Goal: Communication & Community: Answer question/provide support

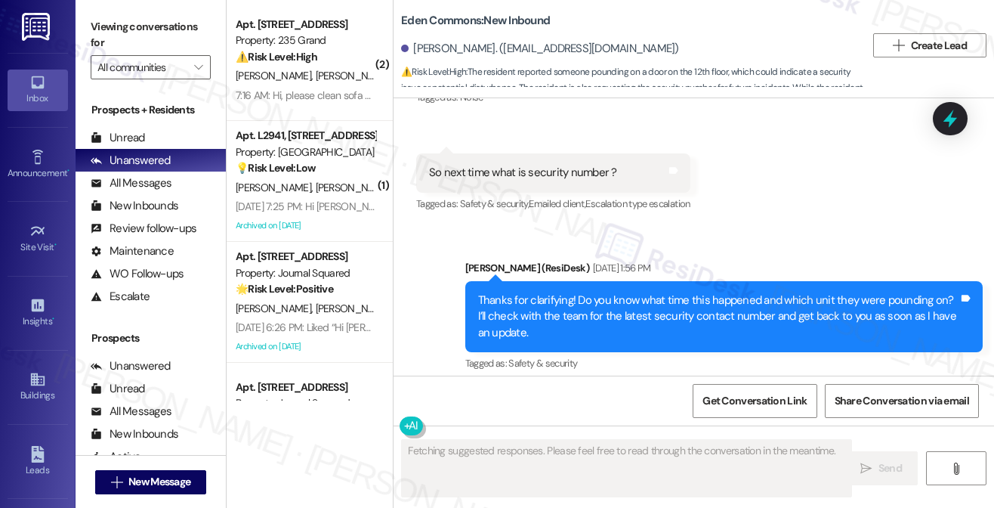
scroll to position [3744, 0]
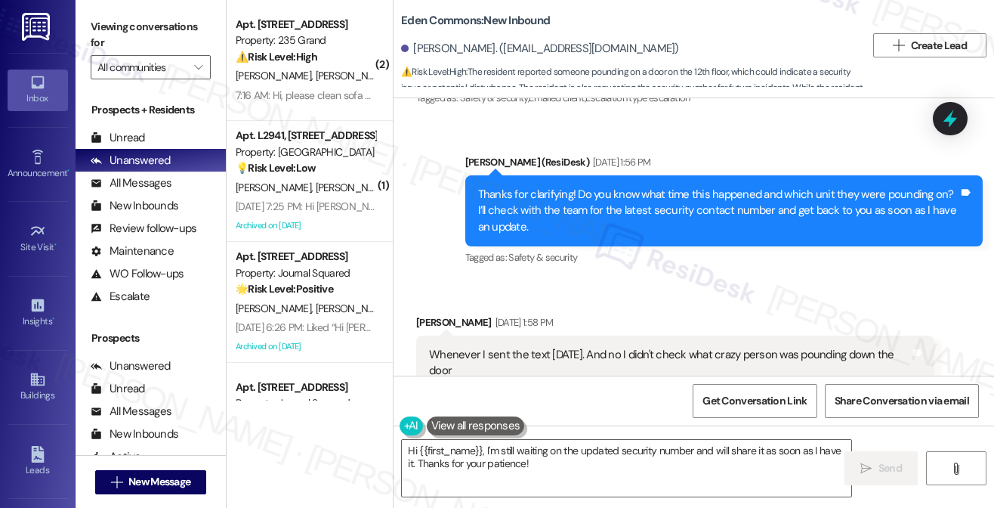
click at [475, 435] on button at bounding box center [476, 425] width 98 height 19
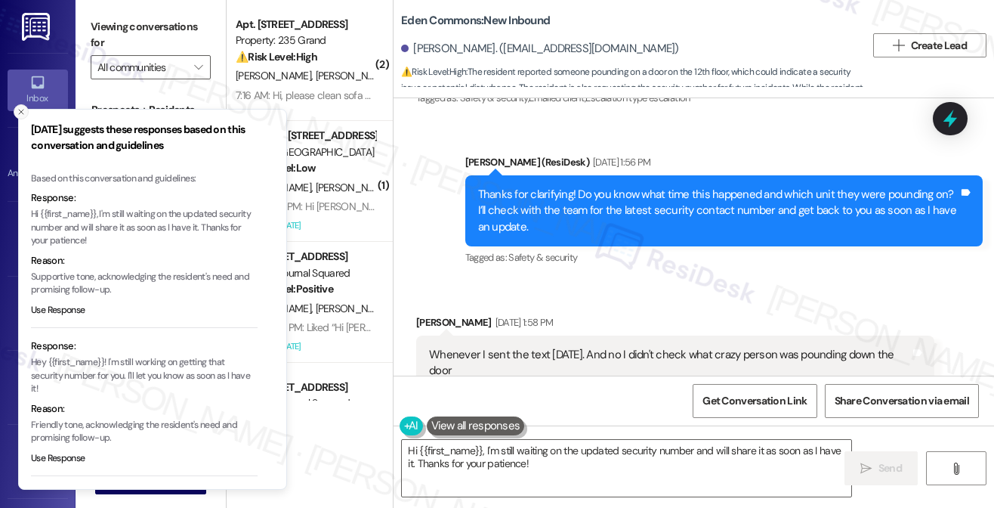
click at [15, 114] on button "Close toast" at bounding box center [21, 111] width 15 height 15
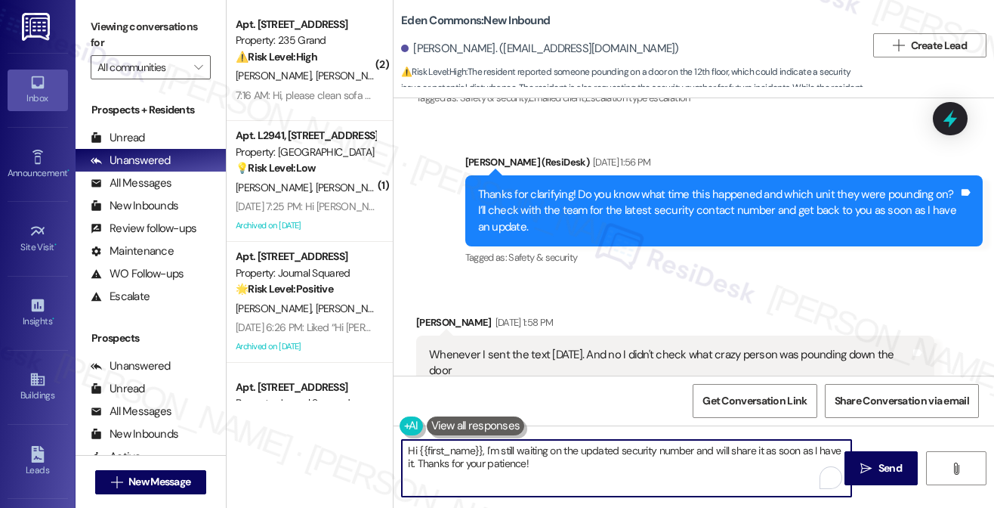
drag, startPoint x: 562, startPoint y: 459, endPoint x: 486, endPoint y: 446, distance: 76.5
click at [486, 446] on textarea "Hi {{first_name}}, I'm still waiting on the updated security number and will sh…" at bounding box center [626, 468] width 449 height 57
paste textarea "emailed the resident the contact numbers and hours for our onsite Security."
drag, startPoint x: 632, startPoint y: 450, endPoint x: 682, endPoint y: 444, distance: 51.0
click at [682, 444] on textarea "Hi {{first_name}}, one of our site staff has emailed the resident the contact n…" at bounding box center [626, 468] width 449 height 57
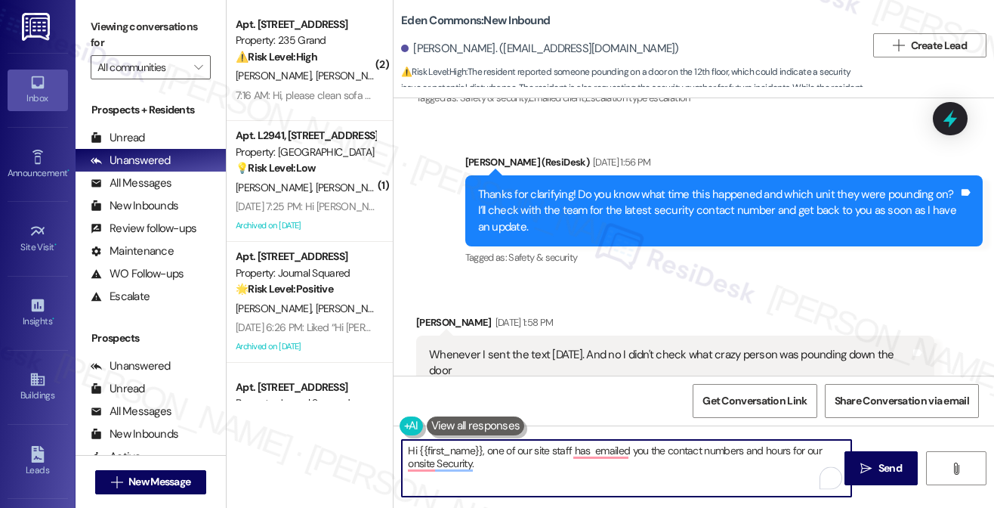
click at [577, 466] on textarea "Hi {{first_name}}, one of our site staff has emailed you the contact numbers an…" at bounding box center [626, 468] width 449 height 57
click at [594, 479] on textarea "Hi {{first_name}}, one of our site staff has emailed you the contact numbers an…" at bounding box center [626, 468] width 449 height 57
drag, startPoint x: 486, startPoint y: 448, endPoint x: 545, endPoint y: 447, distance: 58.9
click at [486, 448] on textarea "Hi {{first_name}}, one of our site staff has emailed you the contact numbers an…" at bounding box center [626, 468] width 449 height 57
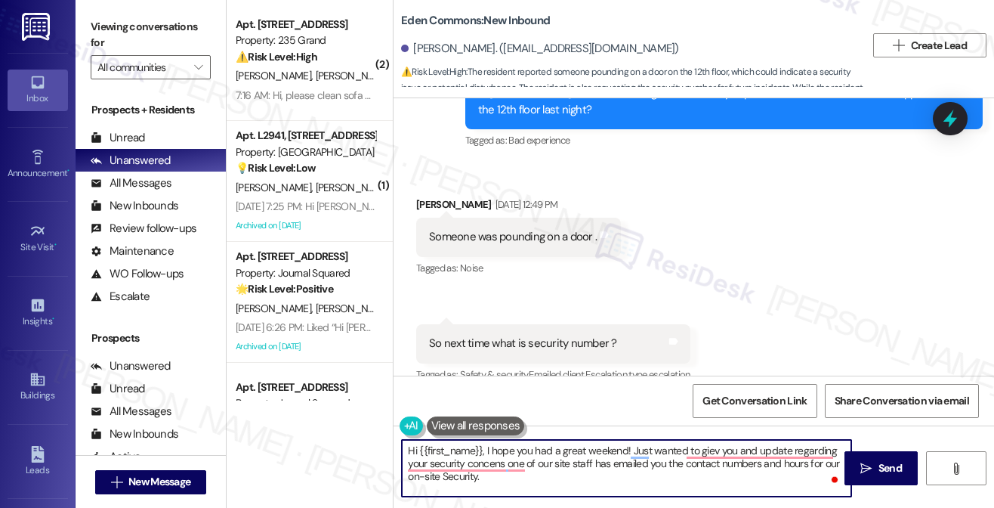
scroll to position [3442, 0]
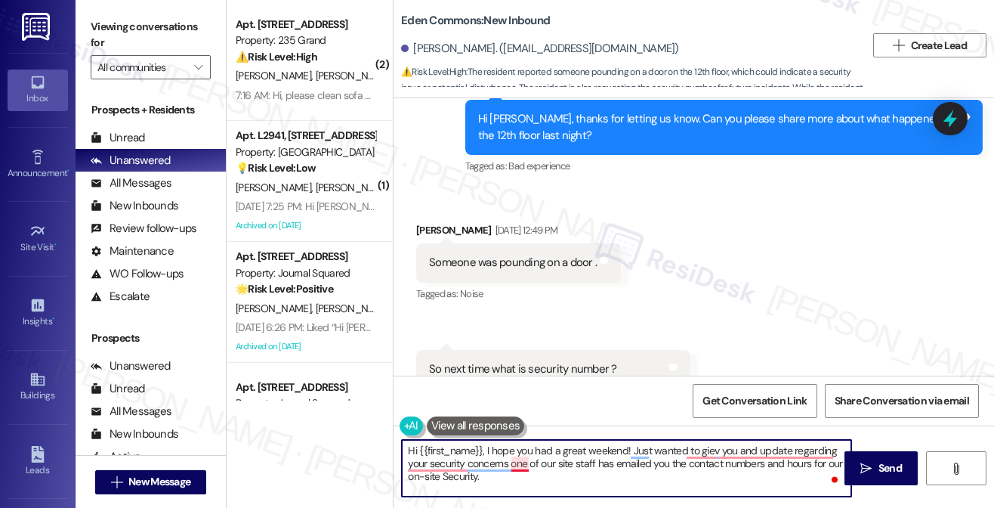
type textarea "Hi {{first_name}}, I hope you had a great weekend! Just wanted to giev you and …"
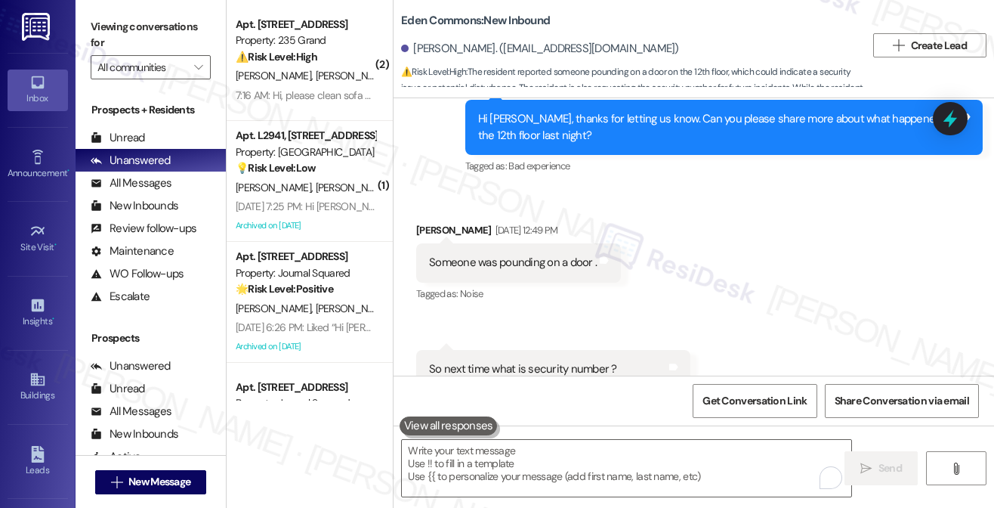
click at [103, 26] on label "Viewing conversations for" at bounding box center [151, 35] width 120 height 40
click at [110, 19] on label "Viewing conversations for" at bounding box center [151, 35] width 120 height 40
click at [127, 37] on label "Viewing conversations for" at bounding box center [151, 35] width 120 height 40
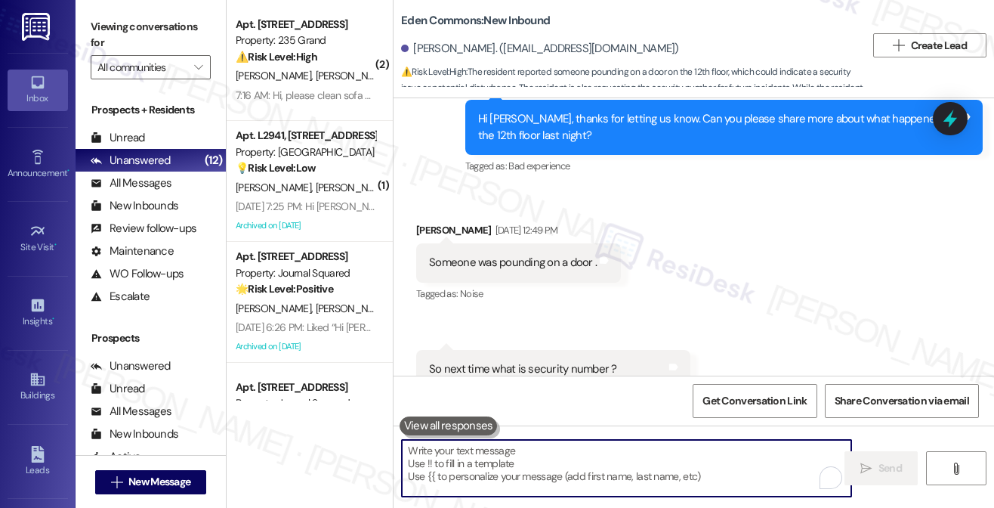
click at [575, 472] on textarea "To enrich screen reader interactions, please activate Accessibility in Grammarl…" at bounding box center [626, 468] width 449 height 57
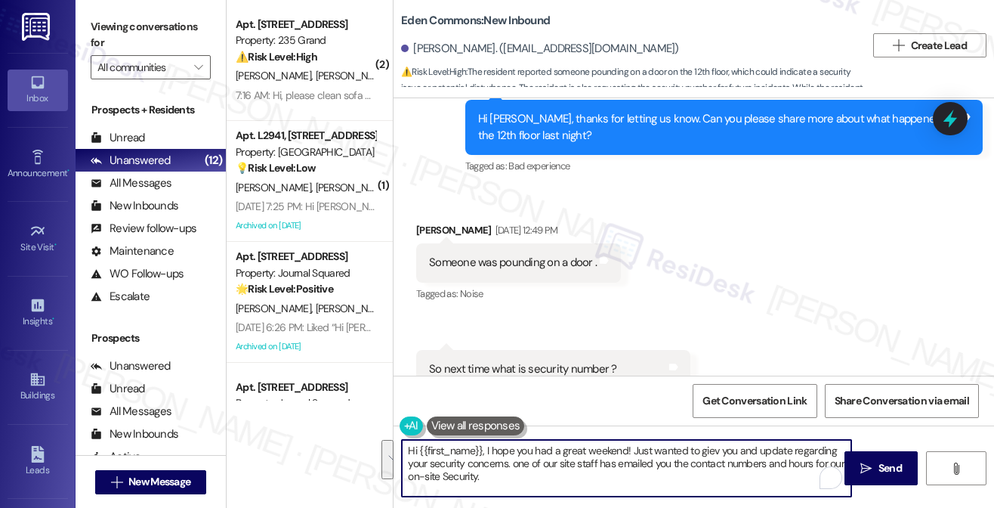
click at [569, 469] on textarea "Hi {{first_name}}, I hope you had a great weekend! Just wanted to giev you and …" at bounding box center [626, 468] width 449 height 57
drag, startPoint x: 523, startPoint y: 479, endPoint x: 486, endPoint y: 446, distance: 49.2
click at [486, 446] on textarea "Hi {{first_name}}, I hope you had a great weekend! Just wanted to giev you and …" at bounding box center [626, 468] width 449 height 57
paste textarea "I just wanted to give you an update regarding your security concerns—one of our…"
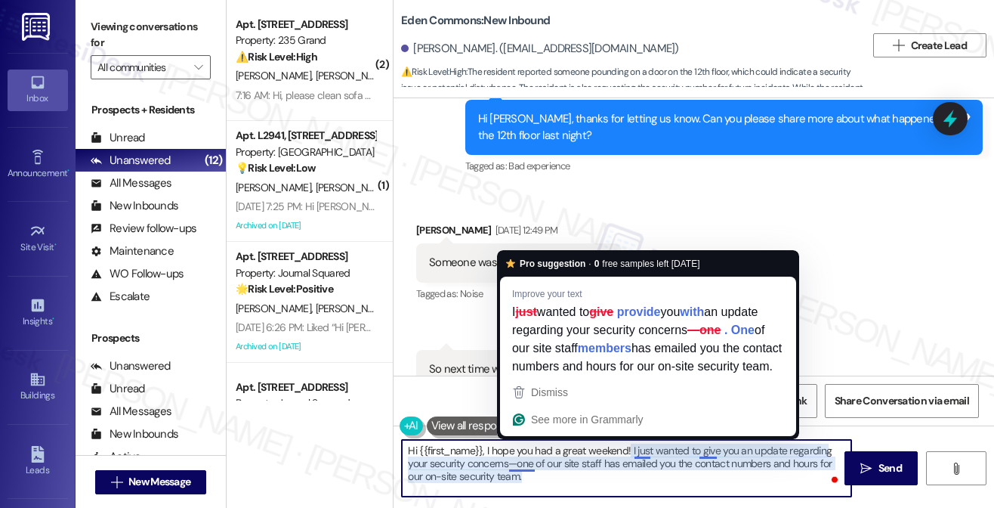
click at [511, 463] on textarea "Hi {{first_name}}, I hope you had a great weekend! I just wanted to give you an…" at bounding box center [626, 468] width 449 height 57
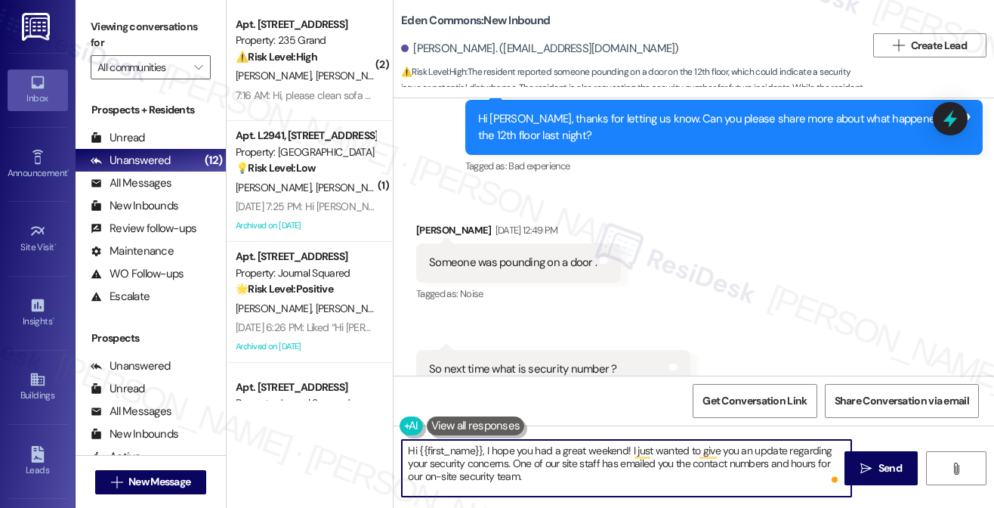
click at [533, 480] on textarea "Hi {{first_name}}, I hope you had a great weekend! I just wanted to give you an…" at bounding box center [626, 468] width 449 height 57
click at [508, 465] on textarea "Hi {{first_name}}, I hope you had a great weekend! I just wanted to give you an…" at bounding box center [626, 468] width 449 height 57
click at [567, 468] on textarea "Hi {{first_name}}, I hope you had a great weekend! I just wanted to give you an…" at bounding box center [626, 468] width 449 height 57
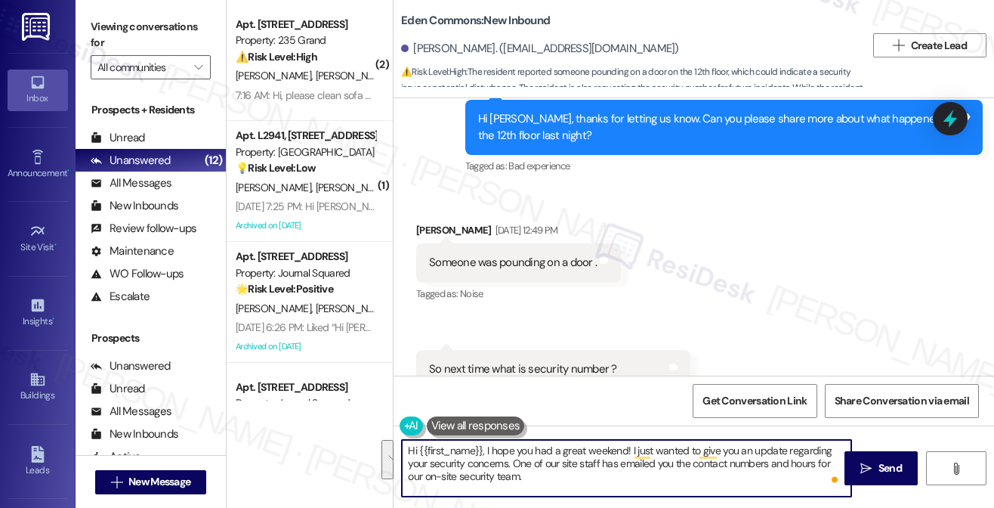
click at [532, 473] on textarea "Hi {{first_name}}, I hope you had a great weekend! I just wanted to give you an…" at bounding box center [626, 468] width 449 height 57
type textarea "Hi {{first_name}}, I hope you had a great weekend! I just wanted to give you an…"
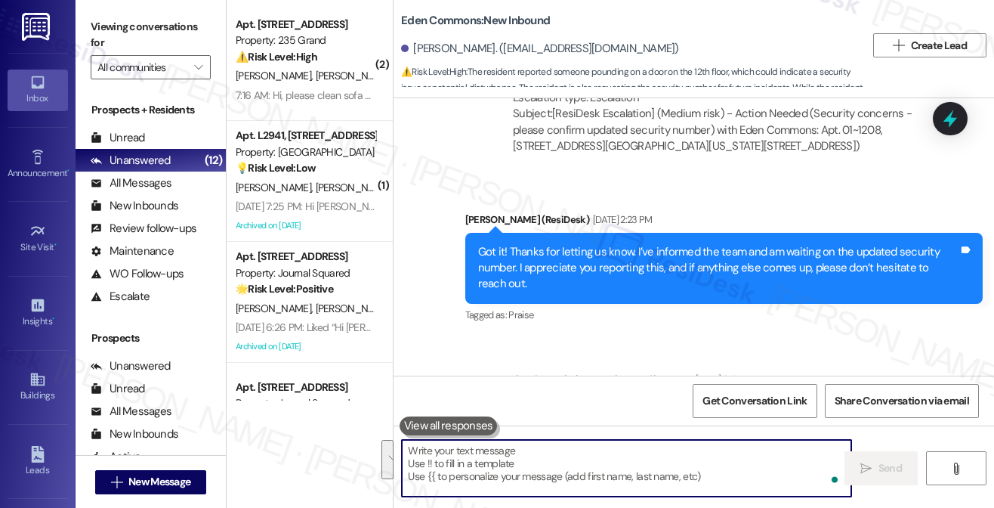
scroll to position [4260, 0]
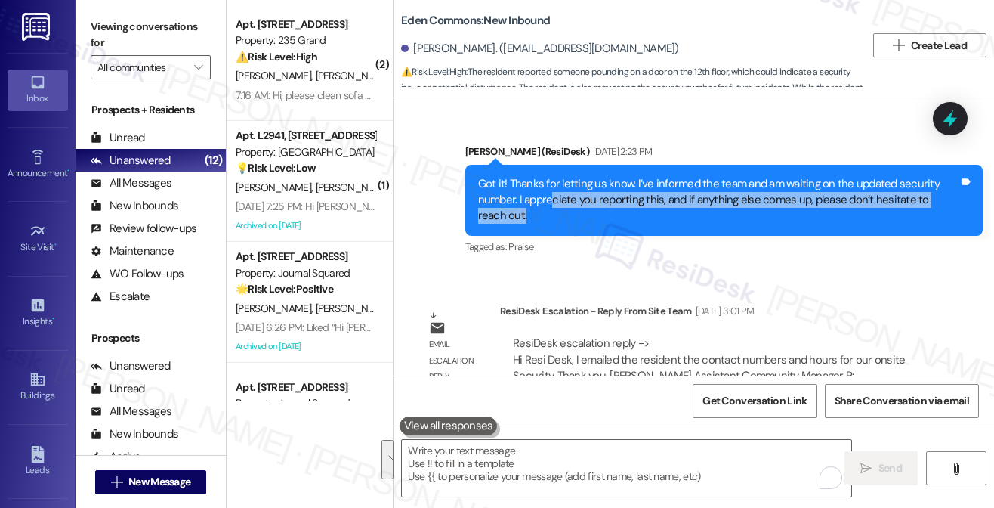
drag, startPoint x: 553, startPoint y: 151, endPoint x: 688, endPoint y: 175, distance: 137.4
click at [688, 176] on div "Got it! Thanks for letting us know. I’ve informed the team and am waiting on th…" at bounding box center [718, 200] width 481 height 48
click at [674, 176] on div "Got it! Thanks for letting us know. I’ve informed the team and am waiting on th…" at bounding box center [718, 200] width 481 height 48
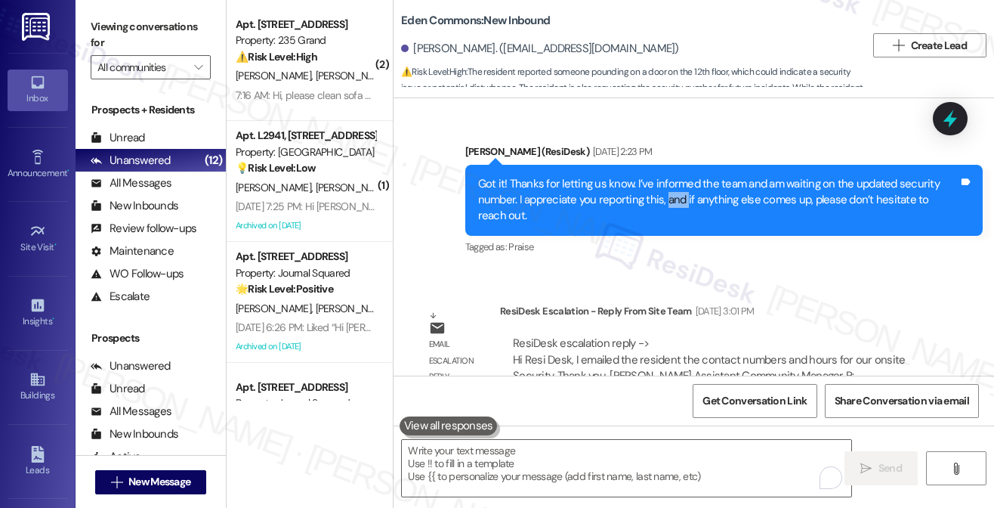
click at [674, 176] on div "Got it! Thanks for letting us know. I’ve informed the team and am waiting on th…" at bounding box center [718, 200] width 481 height 48
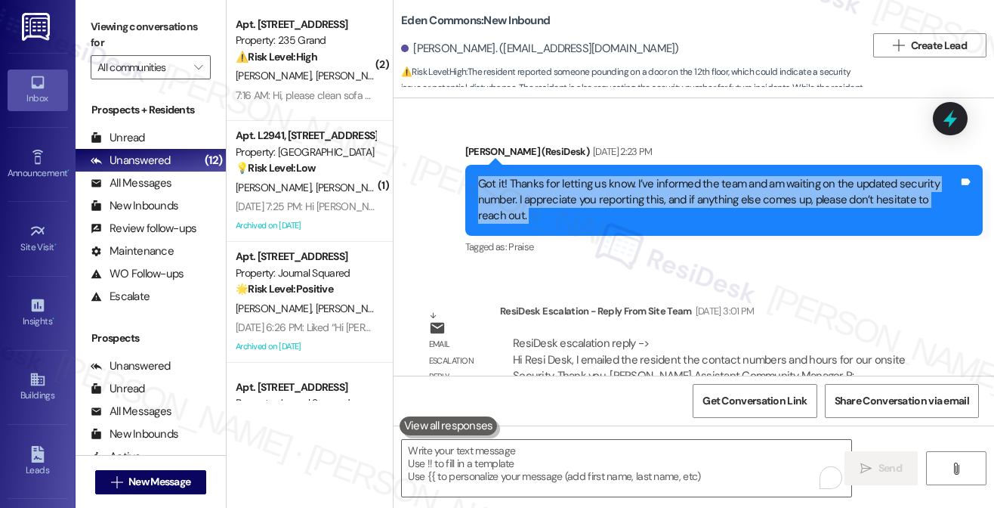
click at [674, 176] on div "Got it! Thanks for letting us know. I’ve informed the team and am waiting on th…" at bounding box center [718, 200] width 481 height 48
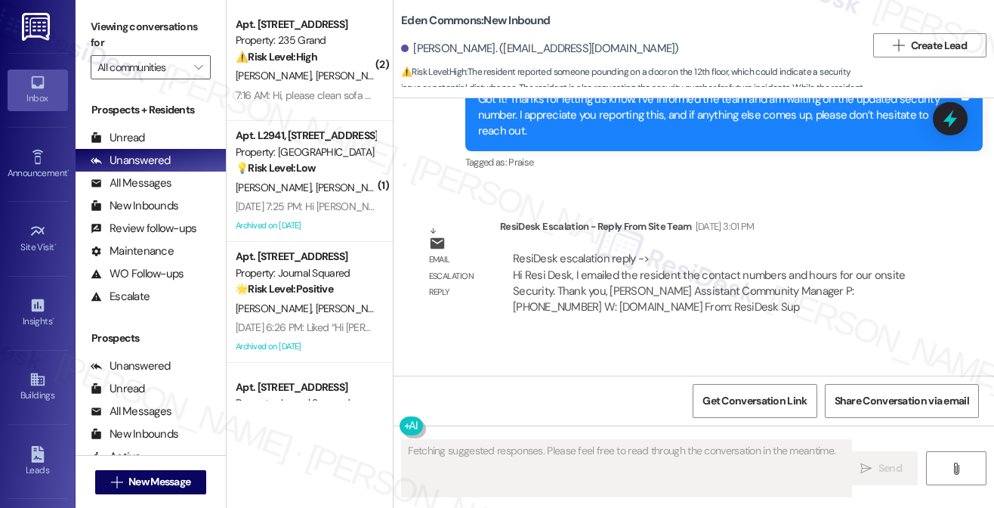
scroll to position [4270, 0]
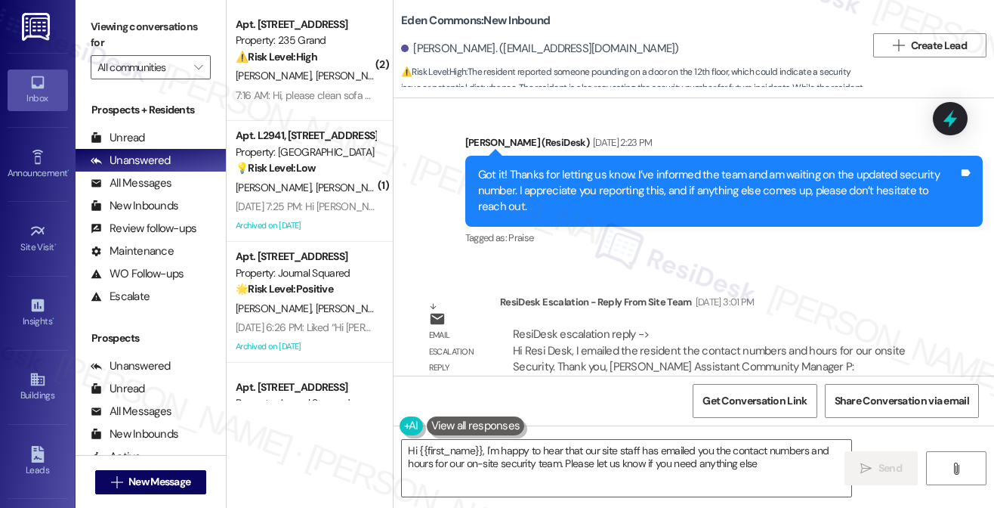
type textarea "Hi {{first_name}}, I'm happy to hear that our site staff has emailed you the co…"
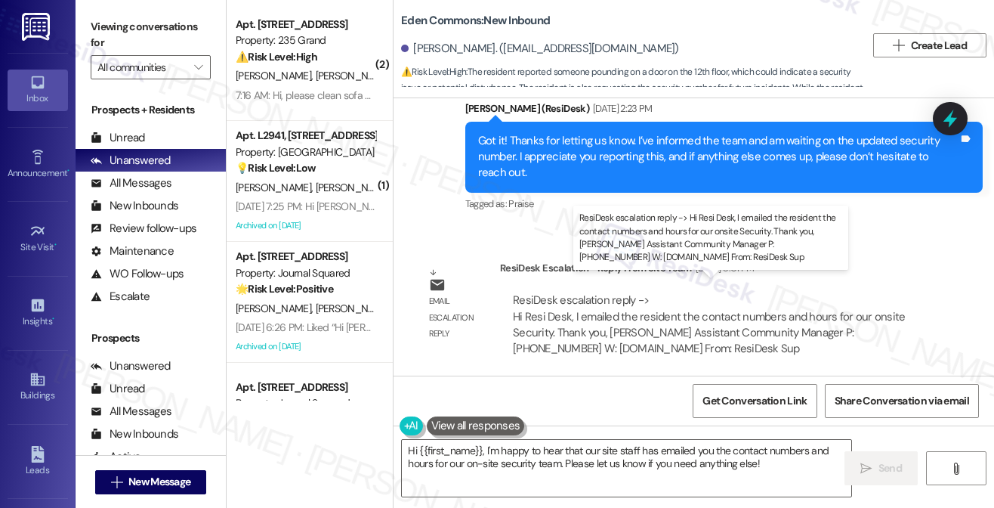
scroll to position [4420, 0]
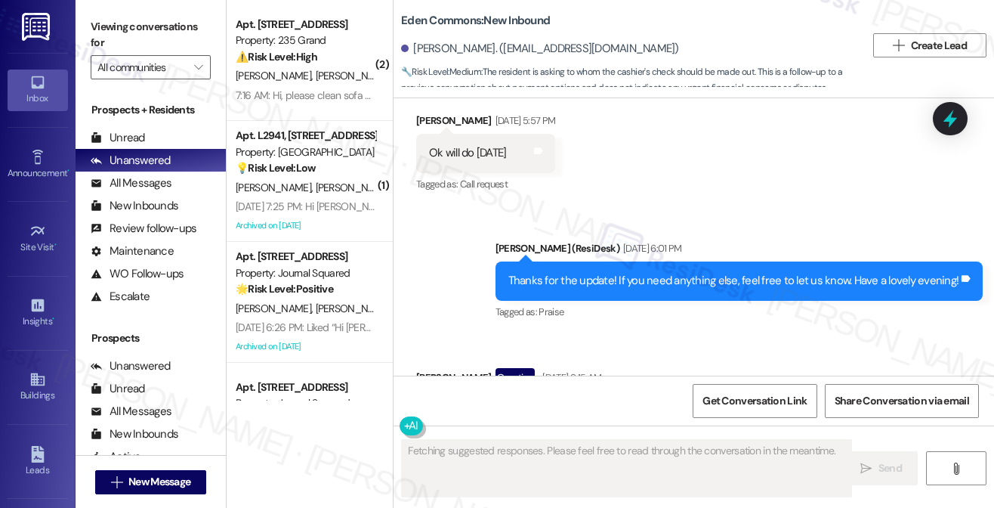
scroll to position [24192, 0]
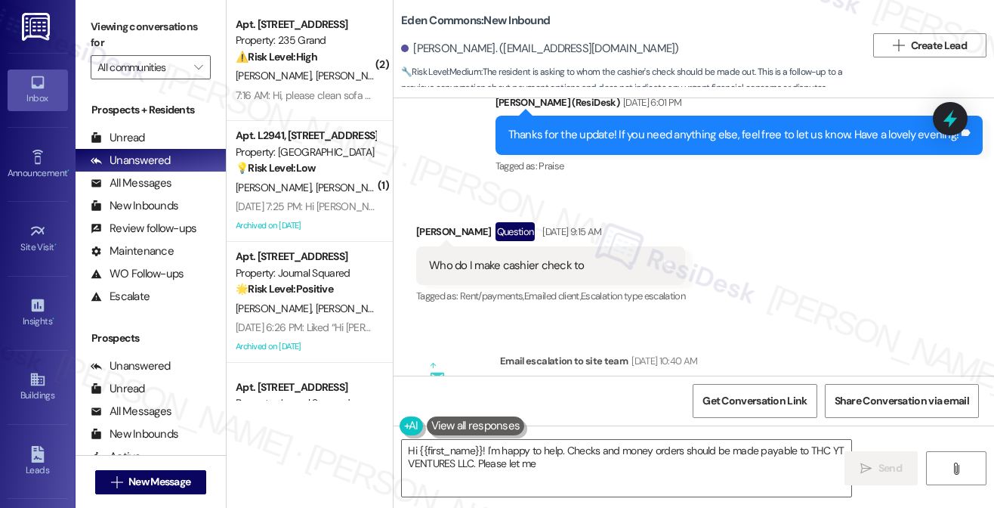
drag, startPoint x: 576, startPoint y: 252, endPoint x: 662, endPoint y: 253, distance: 85.4
click at [662, 385] on div "ResiDesk escalation to site team -> Risk Level: Medium risk Topics: Plan to pay…" at bounding box center [717, 417] width 409 height 65
type textarea "Hi {{first_name}}! I'm happy to help. Checks and money orders should be made pa…"
click at [662, 385] on div "ResiDesk escalation to site team -> Risk Level: Medium risk Topics: Plan to pay…" at bounding box center [717, 417] width 409 height 65
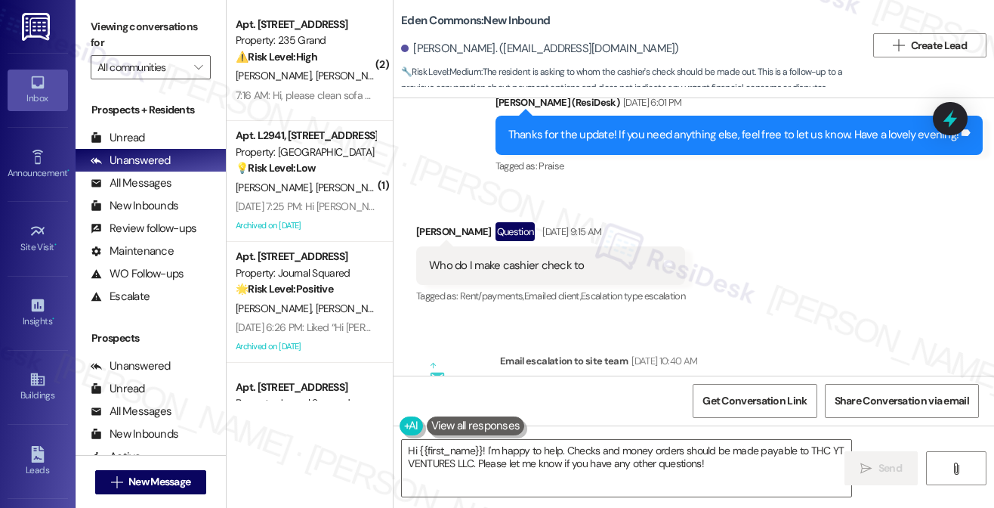
click at [662, 385] on div "ResiDesk escalation to site team -> Risk Level: Medium risk Topics: Plan to pay…" at bounding box center [717, 417] width 409 height 65
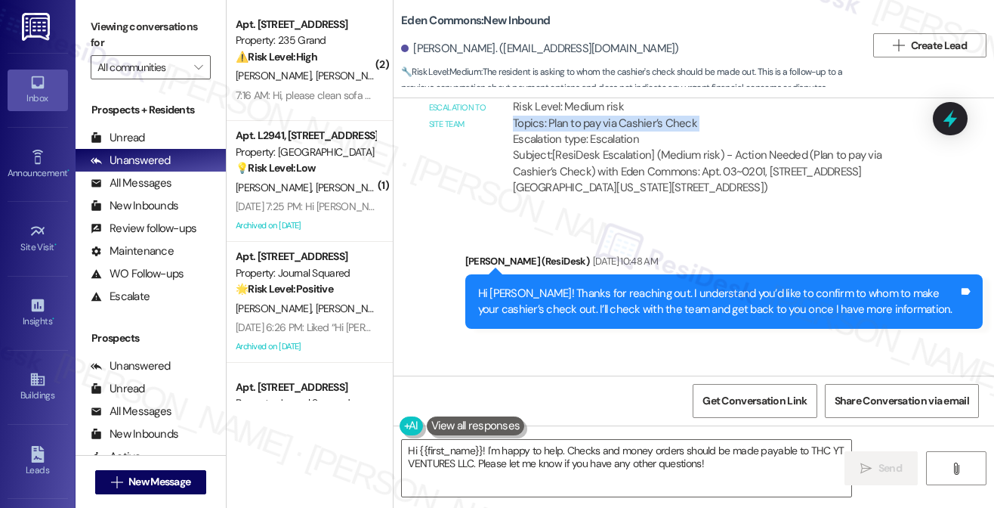
scroll to position [24418, 0]
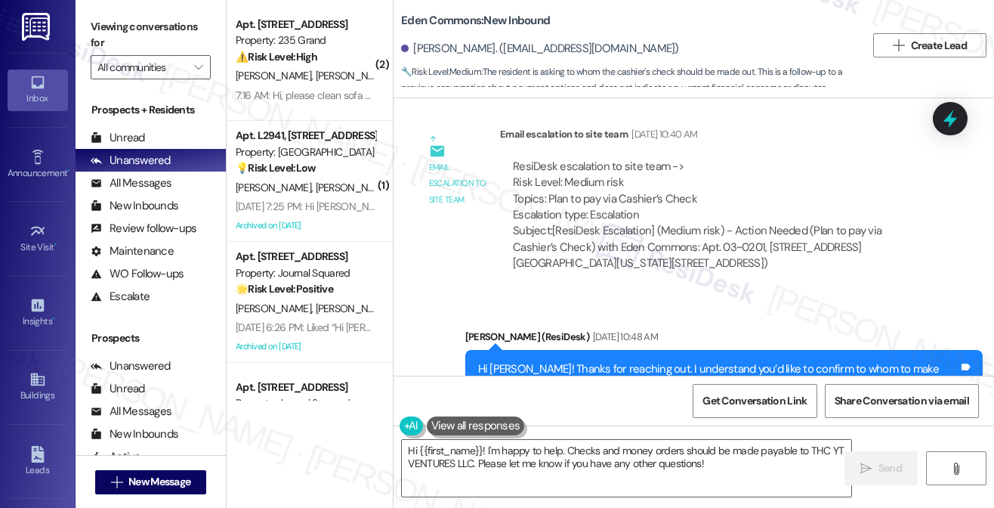
click at [612, 361] on div "Hi Barry! Thanks for reaching out. I understand you’d like to confirm to whom t…" at bounding box center [718, 377] width 481 height 32
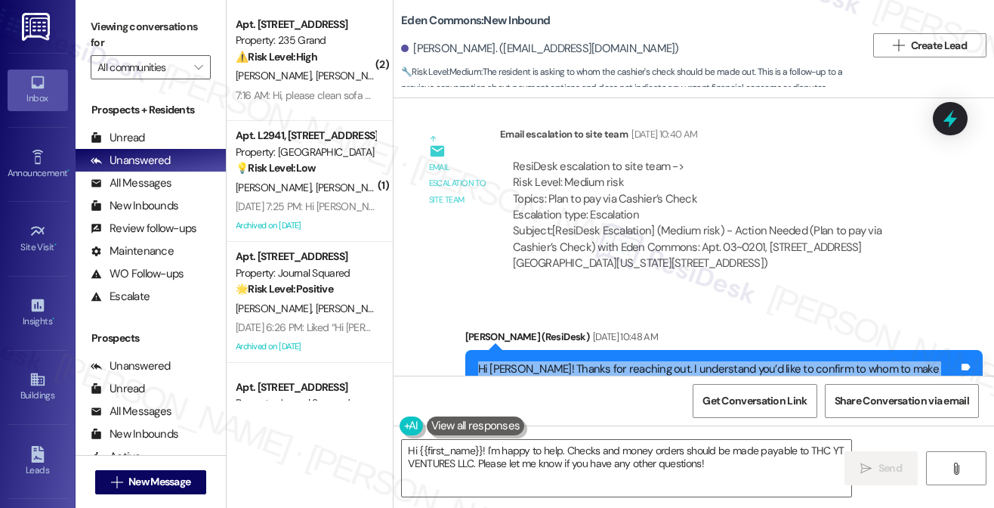
click at [612, 361] on div "Hi Barry! Thanks for reaching out. I understand you’d like to confirm to whom t…" at bounding box center [718, 377] width 481 height 32
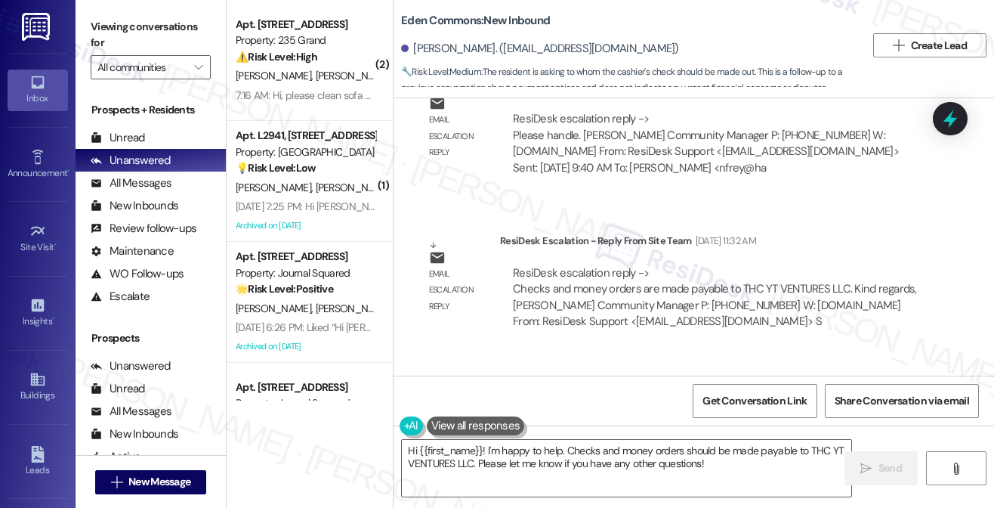
scroll to position [24871, 0]
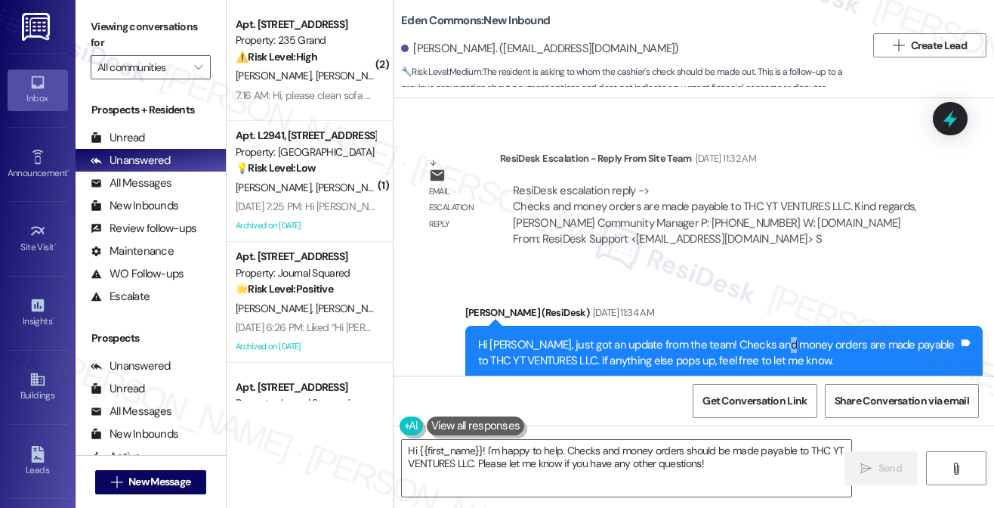
click at [774, 337] on div "Hi Barry, just got an update from the team! Checks and money orders are made pa…" at bounding box center [718, 353] width 481 height 32
click at [772, 337] on div "Hi Barry, just got an update from the team! Checks and money orders are made pa…" at bounding box center [718, 353] width 481 height 32
click at [701, 337] on div "Hi Barry, just got an update from the team! Checks and money orders are made pa…" at bounding box center [718, 353] width 481 height 32
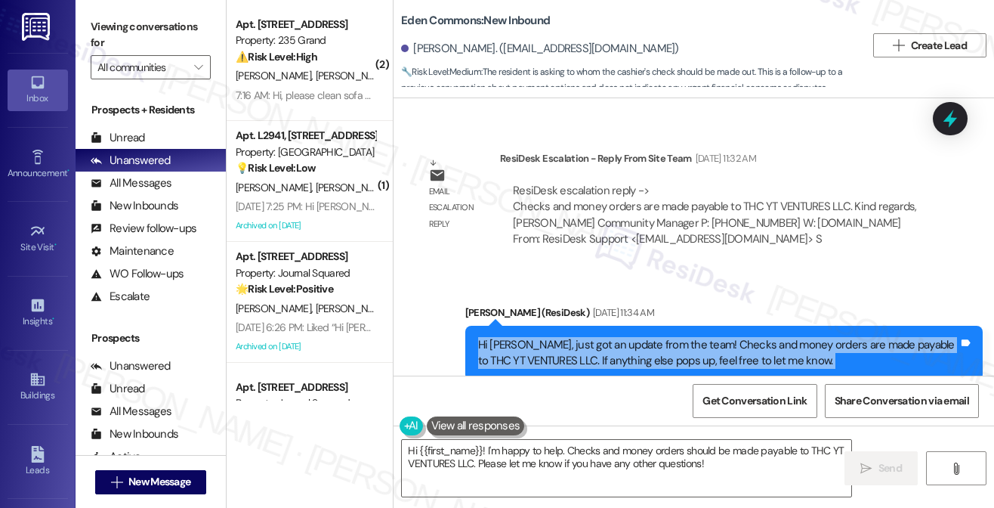
click at [701, 337] on div "Hi Barry, just got an update from the team! Checks and money orders are made pa…" at bounding box center [718, 353] width 481 height 32
click at [610, 337] on div "Hi Barry, just got an update from the team! Checks and money orders are made pa…" at bounding box center [718, 353] width 481 height 32
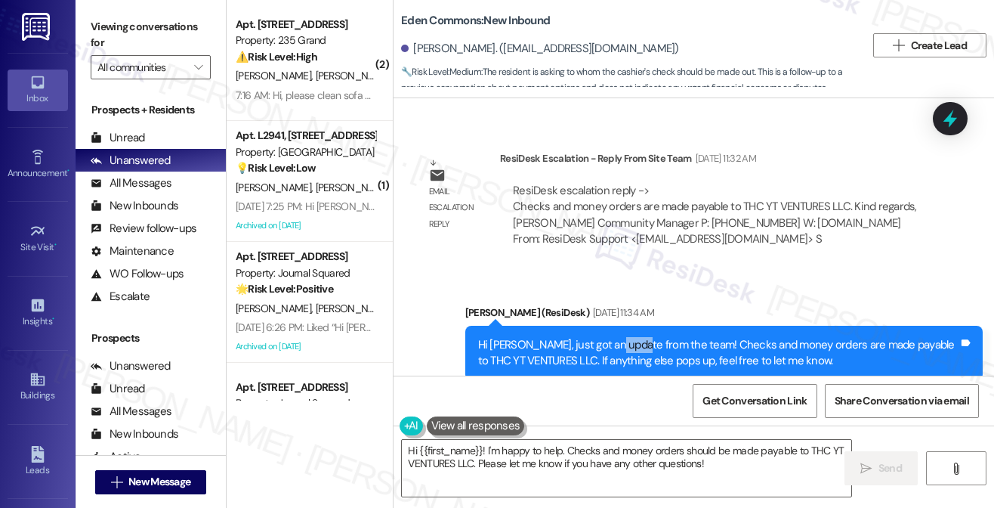
click at [610, 337] on div "Hi Barry, just got an update from the team! Checks and money orders are made pa…" at bounding box center [718, 353] width 481 height 32
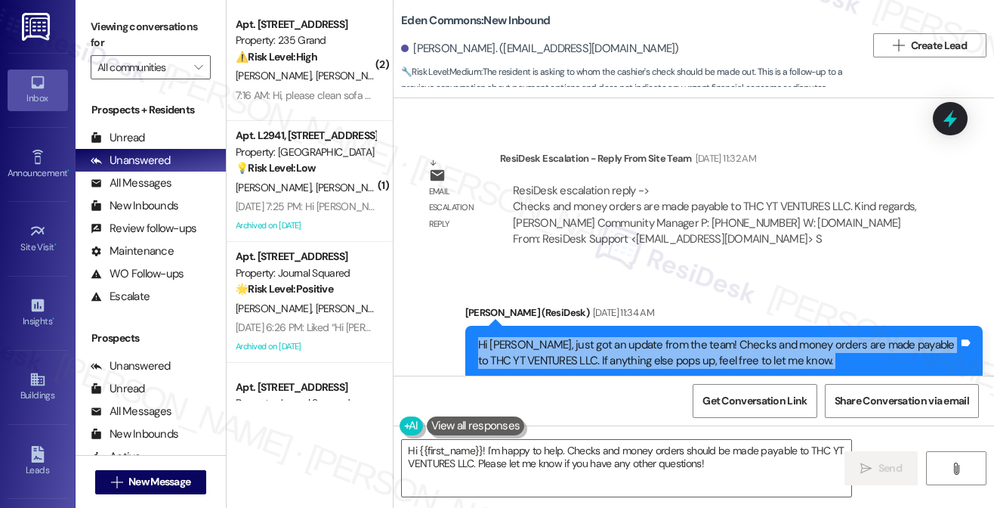
click at [610, 337] on div "Hi Barry, just got an update from the team! Checks and money orders are made pa…" at bounding box center [718, 353] width 481 height 32
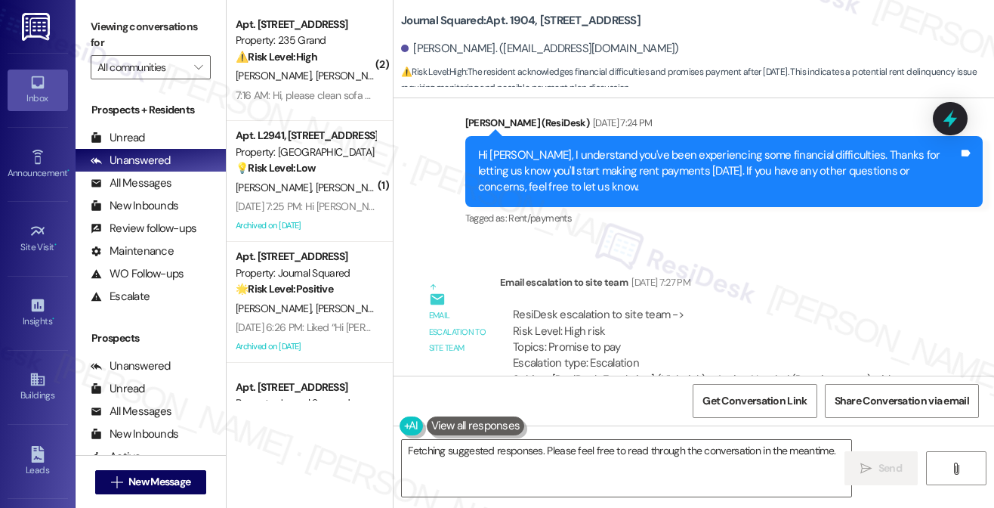
scroll to position [14984, 0]
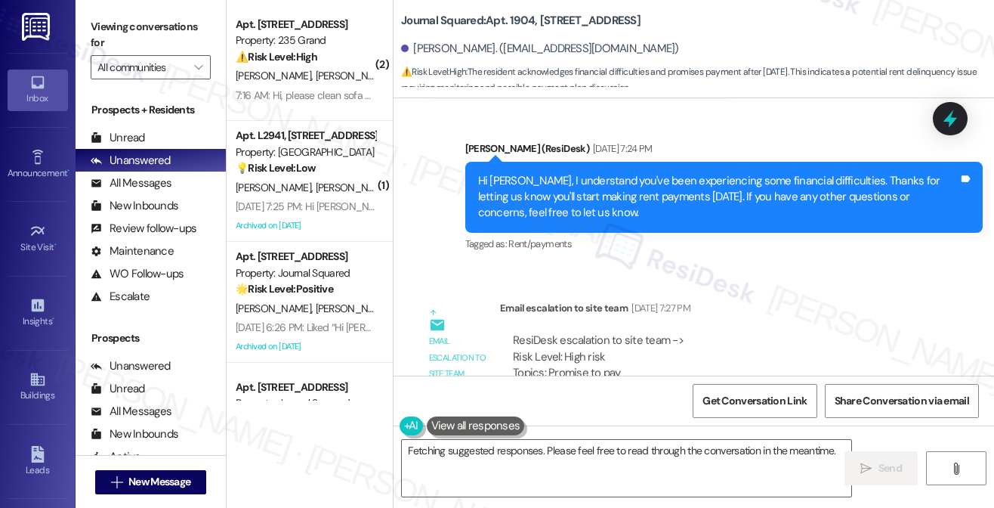
click at [643, 173] on div "Hi [PERSON_NAME], I understand you've been experiencing some financial difficul…" at bounding box center [718, 197] width 481 height 48
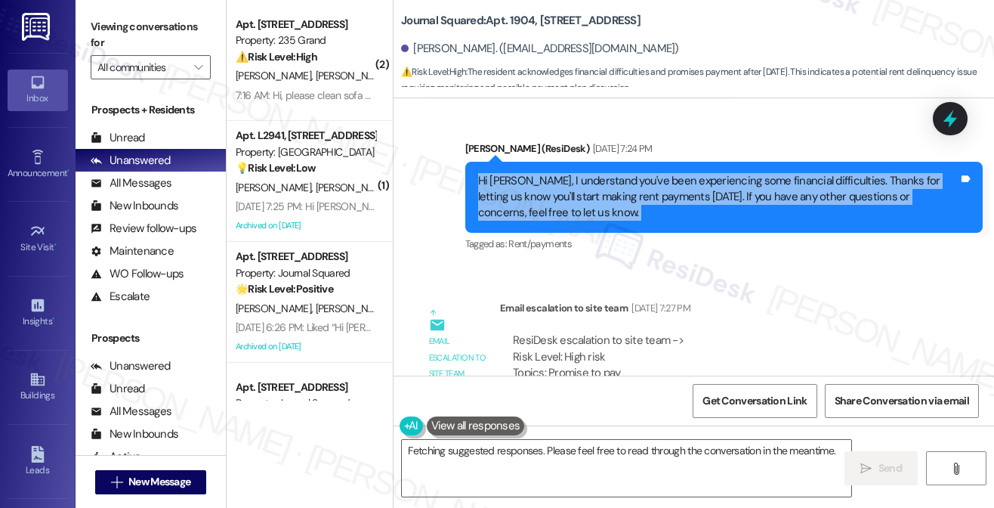
click at [643, 173] on div "Hi [PERSON_NAME], I understand you've been experiencing some financial difficul…" at bounding box center [718, 197] width 481 height 48
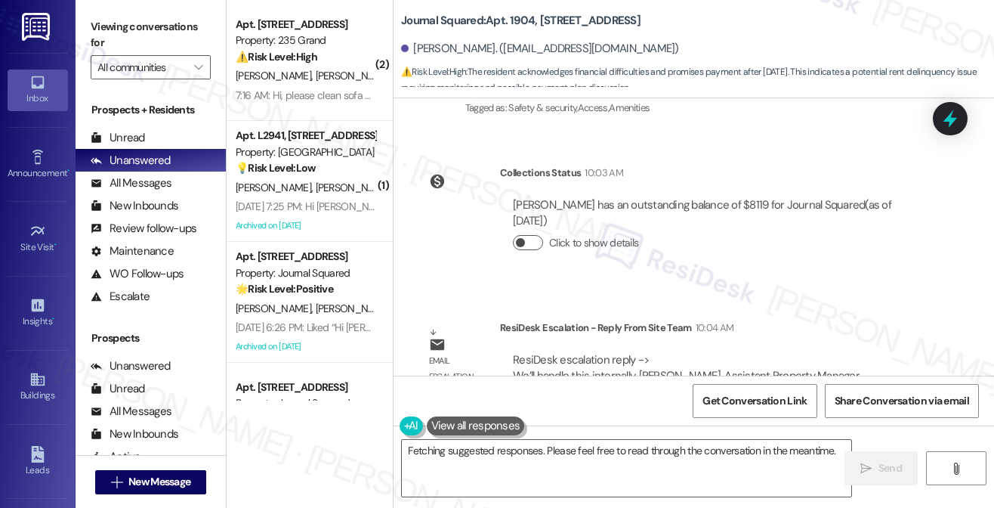
click at [531, 235] on button "Click to show details" at bounding box center [528, 242] width 30 height 15
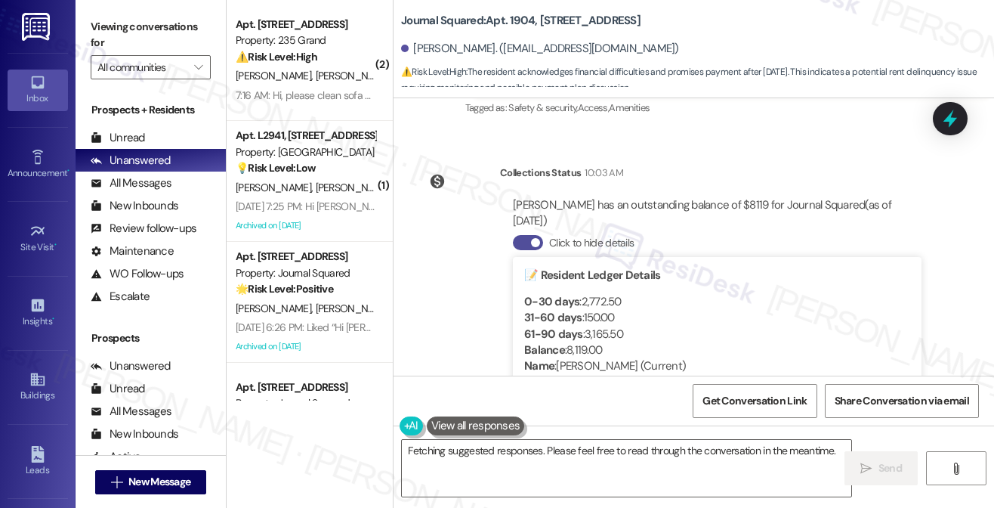
click at [531, 238] on span "button" at bounding box center [535, 242] width 9 height 9
